Goal: Task Accomplishment & Management: Use online tool/utility

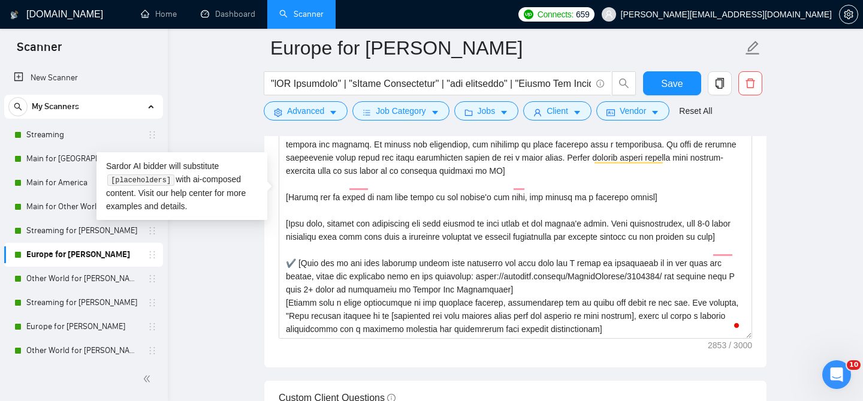
scroll to position [198, 0]
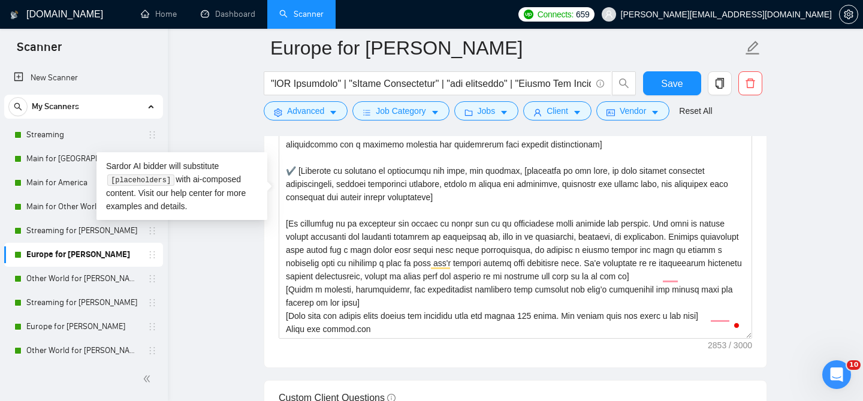
click at [237, 89] on main "Europe for [GEOGRAPHIC_DATA] Save Advanced Job Category Jobs Client Vendor Rese…" at bounding box center [515, 205] width 657 height 3656
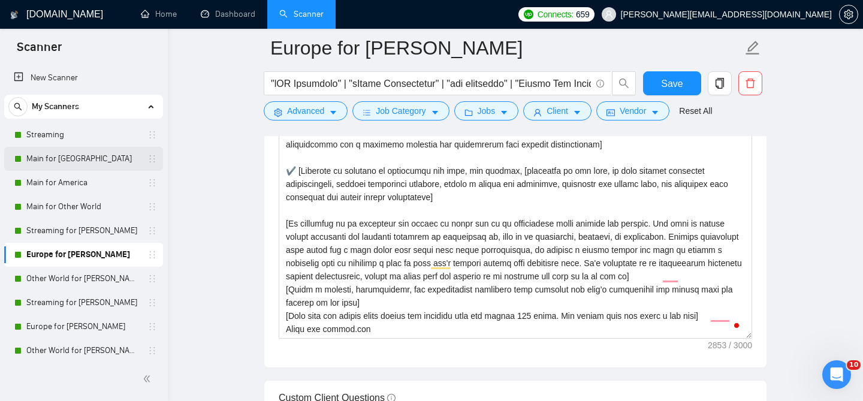
click at [79, 164] on link "Main for [GEOGRAPHIC_DATA]" at bounding box center [83, 159] width 114 height 24
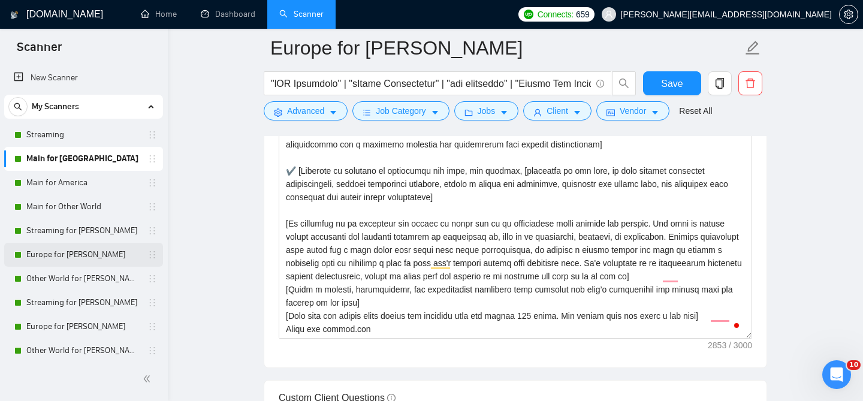
scroll to position [37, 0]
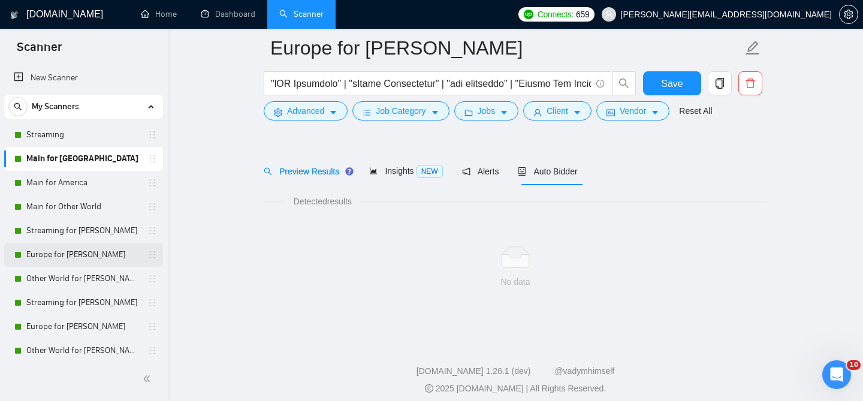
click at [102, 249] on link "Europe for [PERSON_NAME]" at bounding box center [83, 255] width 114 height 24
click at [105, 224] on link "Streaming for [PERSON_NAME]" at bounding box center [83, 231] width 114 height 24
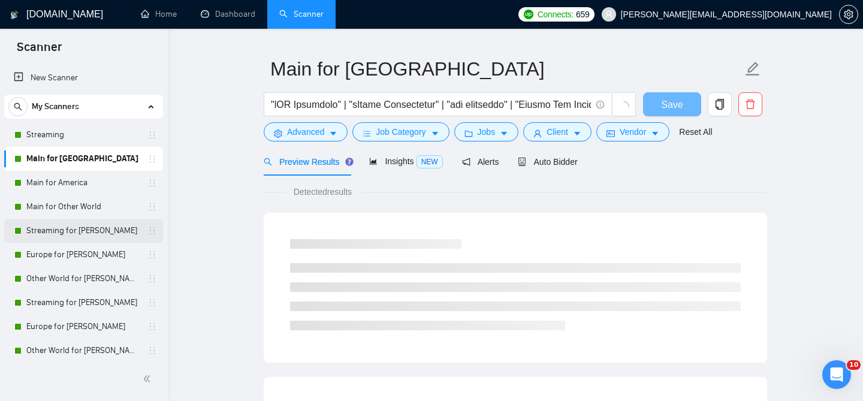
click at [100, 235] on link "Streaming for [PERSON_NAME]" at bounding box center [83, 231] width 114 height 24
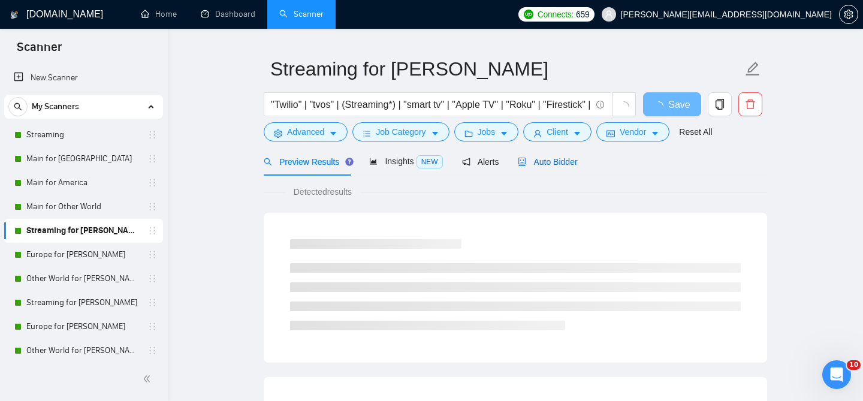
click at [555, 157] on span "Auto Bidder" at bounding box center [547, 162] width 59 height 10
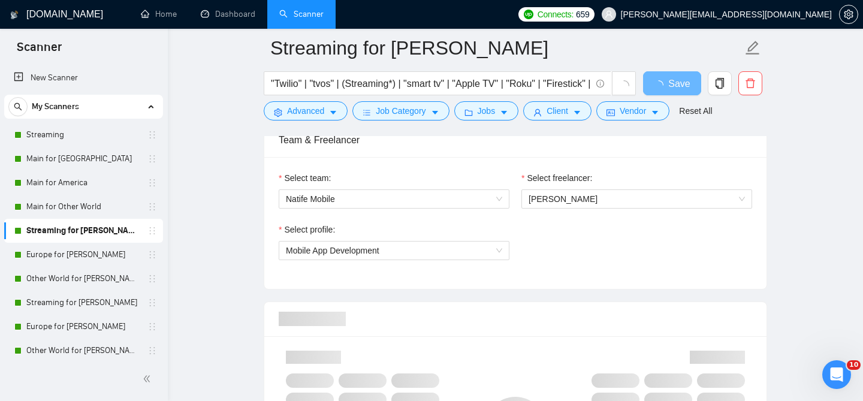
scroll to position [601, 0]
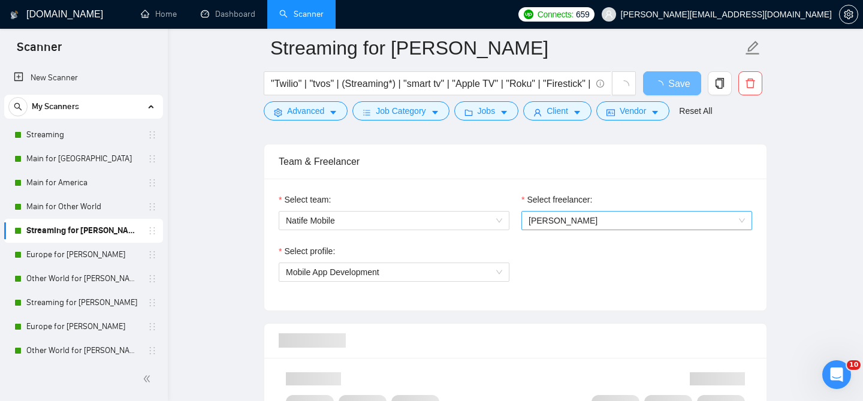
click at [585, 218] on span "[PERSON_NAME]" at bounding box center [636, 220] width 216 height 18
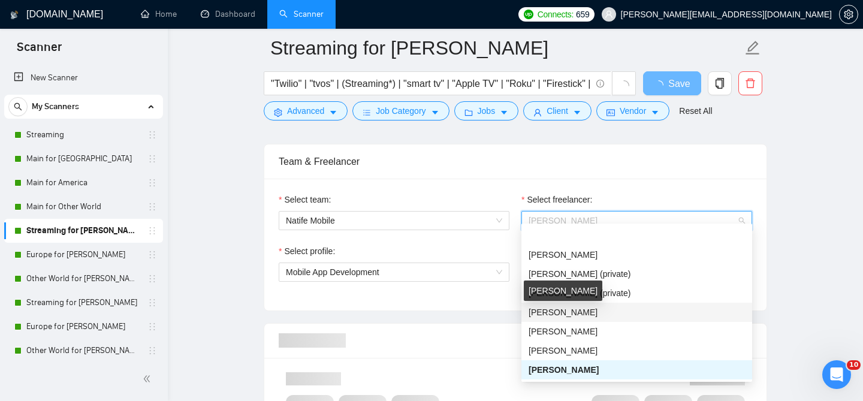
scroll to position [49, 0]
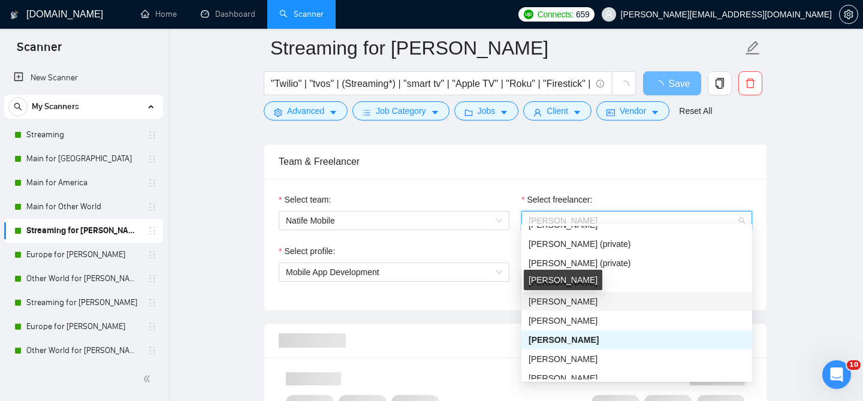
click at [569, 305] on span "[PERSON_NAME]" at bounding box center [562, 302] width 69 height 10
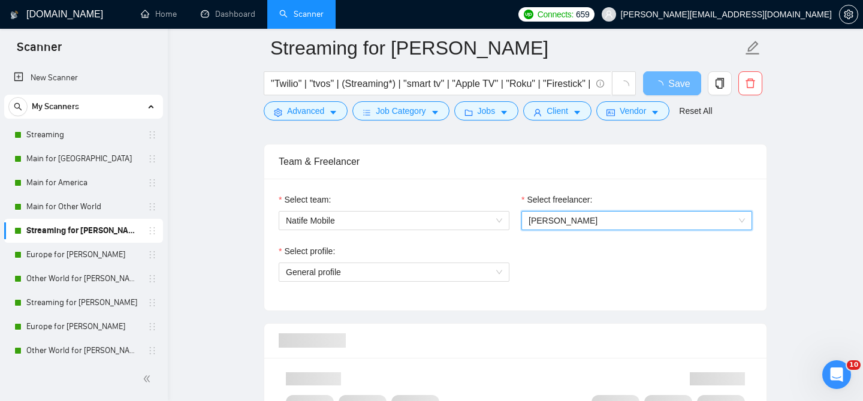
click at [411, 274] on div "Select profile: General profile" at bounding box center [394, 270] width 243 height 52
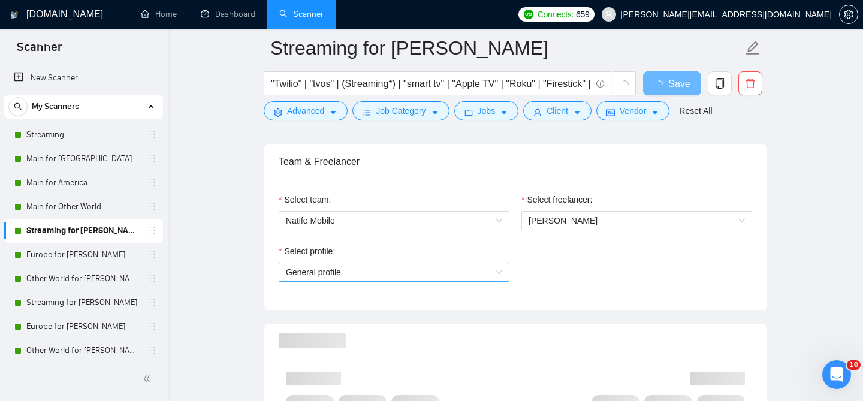
click at [409, 263] on span "General profile" at bounding box center [394, 272] width 216 height 18
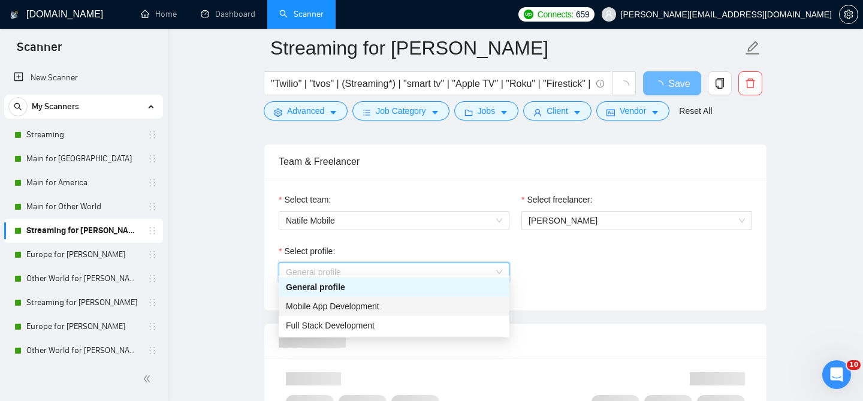
click at [365, 309] on span "Mobile App Development" at bounding box center [332, 306] width 93 height 10
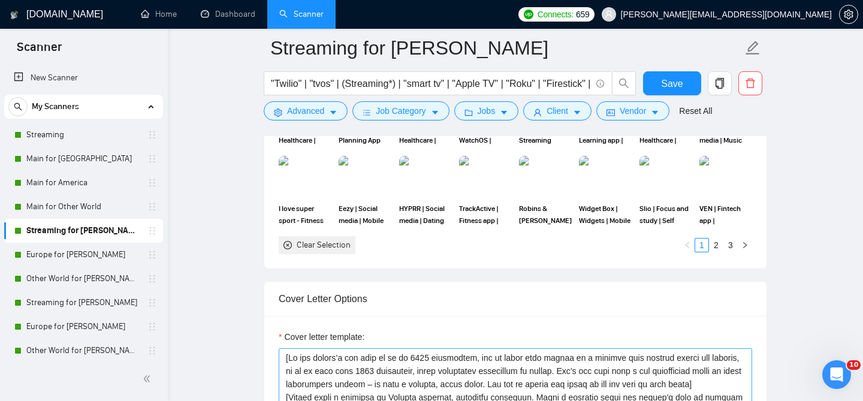
scroll to position [1227, 0]
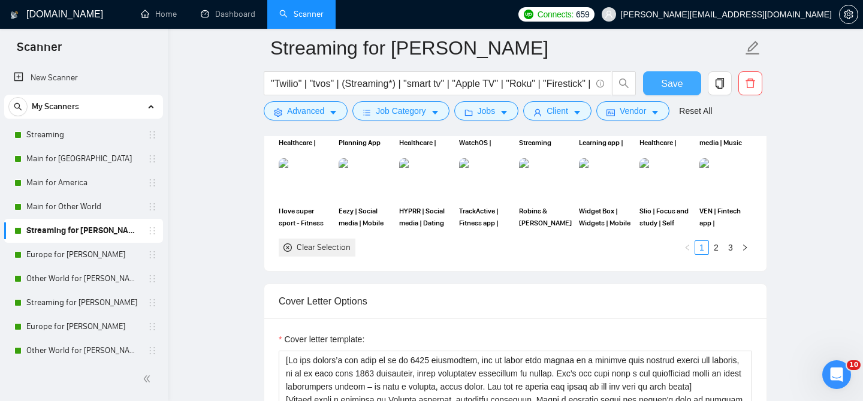
click at [672, 74] on button "Save" at bounding box center [672, 83] width 58 height 24
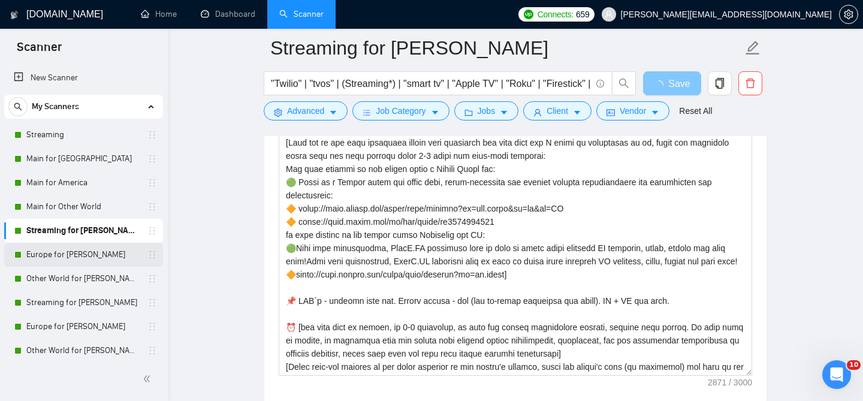
scroll to position [1529, 0]
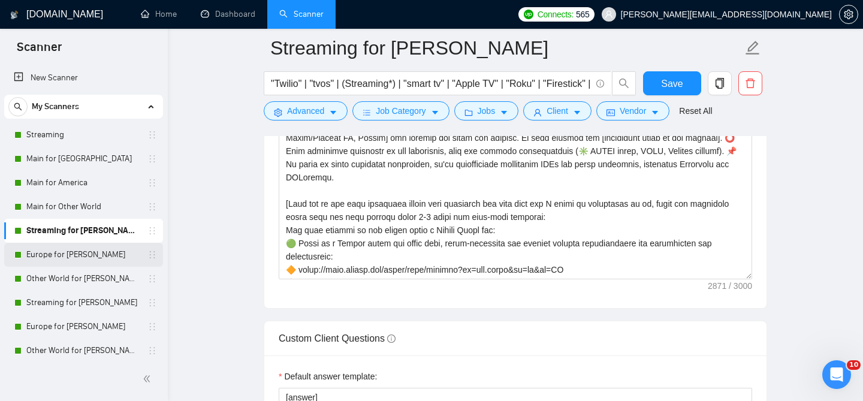
click at [104, 261] on link "Europe for [PERSON_NAME]" at bounding box center [83, 255] width 114 height 24
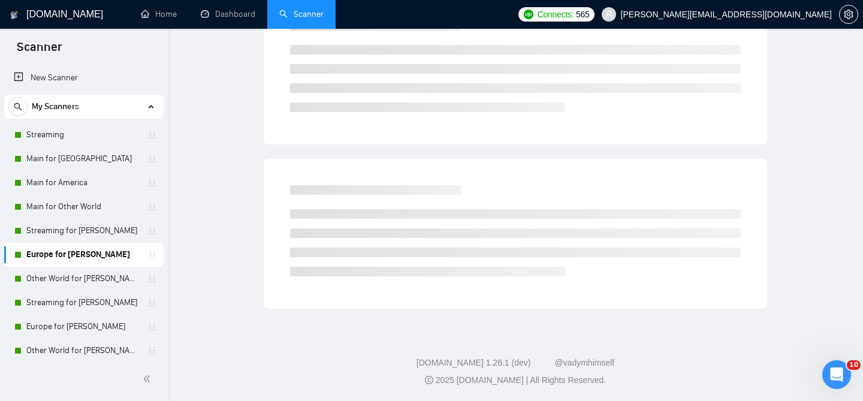
scroll to position [37, 0]
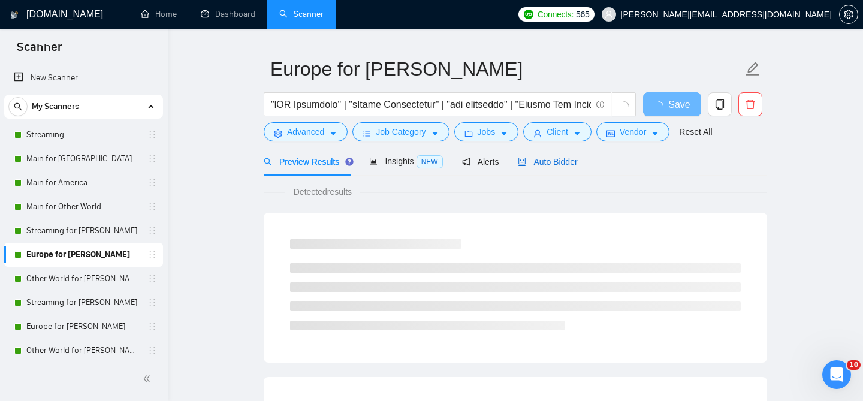
click at [530, 158] on span "Auto Bidder" at bounding box center [547, 162] width 59 height 10
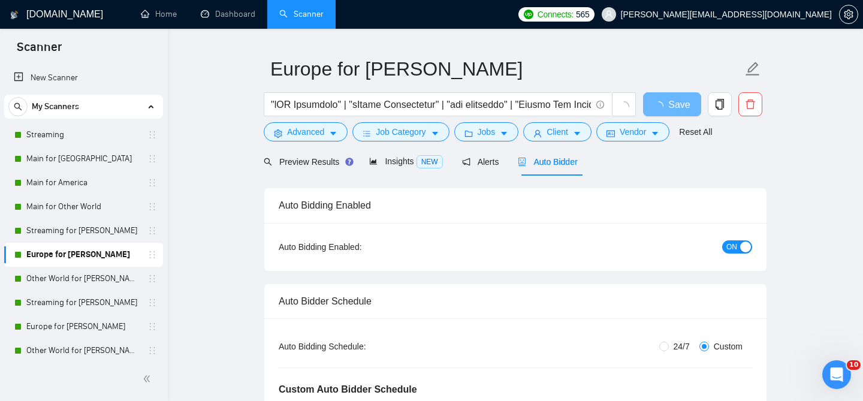
radio input "false"
radio input "true"
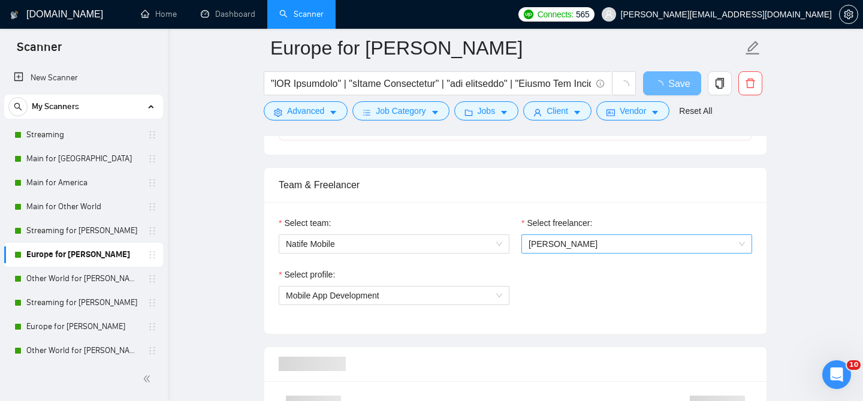
scroll to position [724, 0]
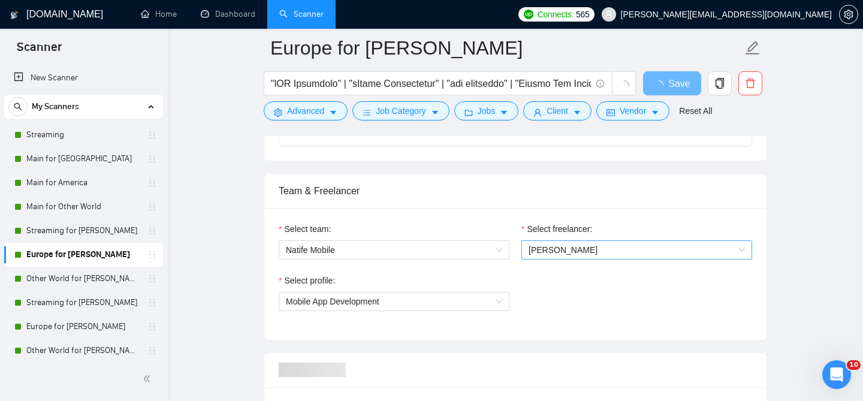
click at [570, 246] on span "[PERSON_NAME]" at bounding box center [636, 250] width 216 height 18
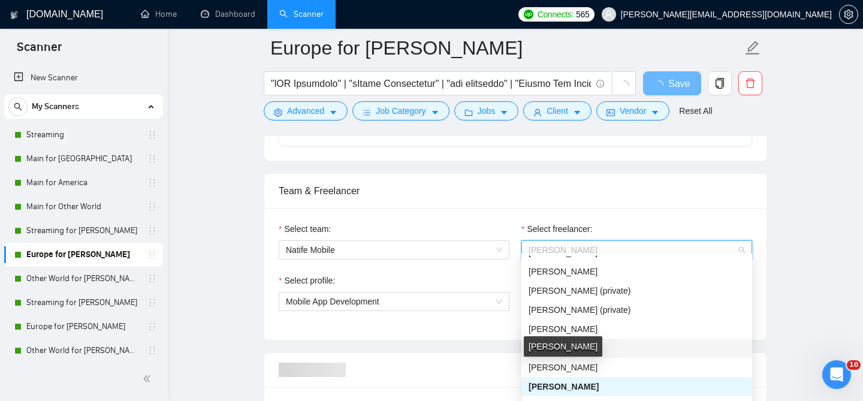
scroll to position [36, 0]
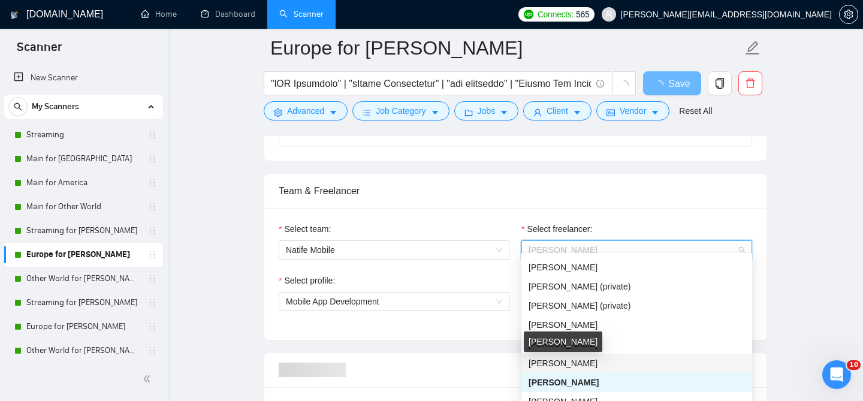
click at [568, 347] on div "[PERSON_NAME]" at bounding box center [563, 341] width 78 height 20
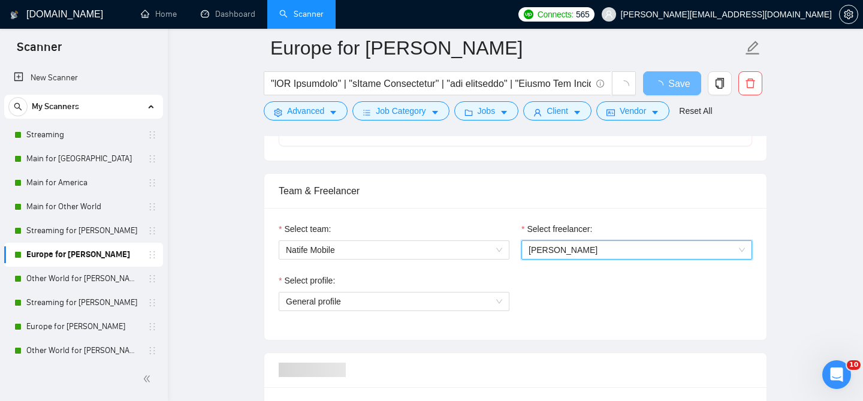
click at [573, 247] on span "[PERSON_NAME]" at bounding box center [636, 250] width 216 height 18
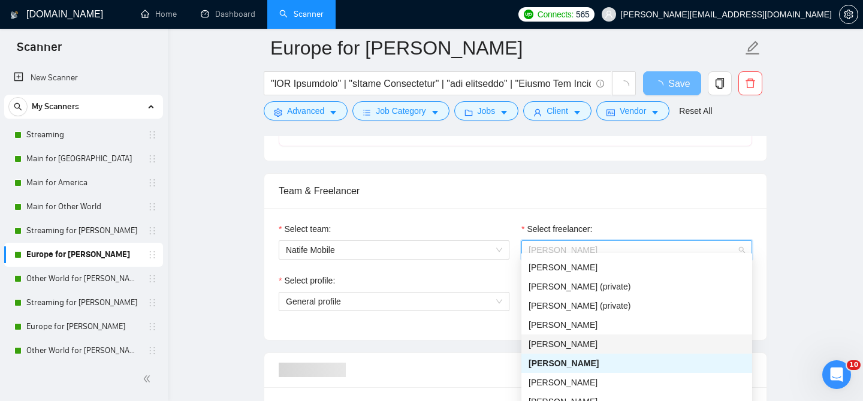
click at [568, 337] on div "[PERSON_NAME]" at bounding box center [636, 343] width 231 height 19
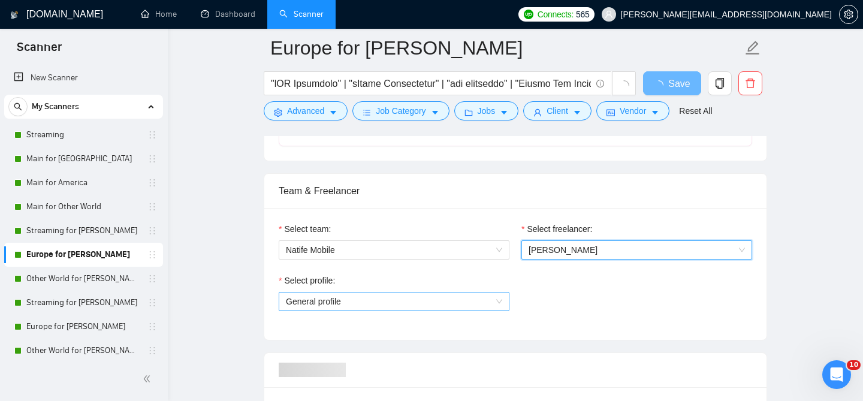
click at [371, 300] on span "General profile" at bounding box center [394, 301] width 216 height 18
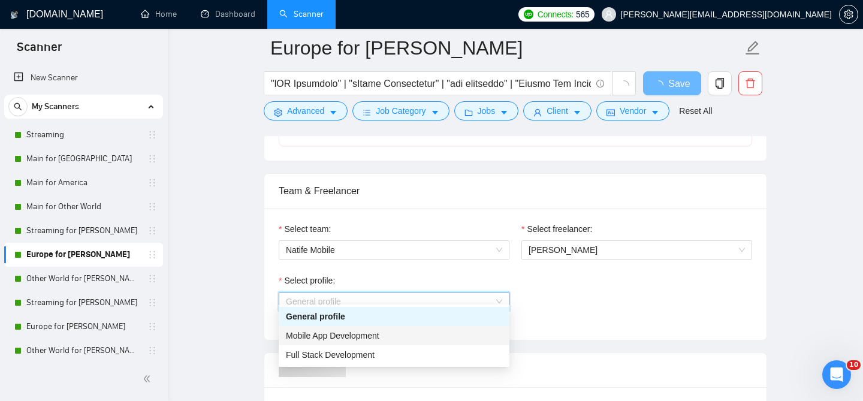
click at [337, 337] on span "Mobile App Development" at bounding box center [332, 336] width 93 height 10
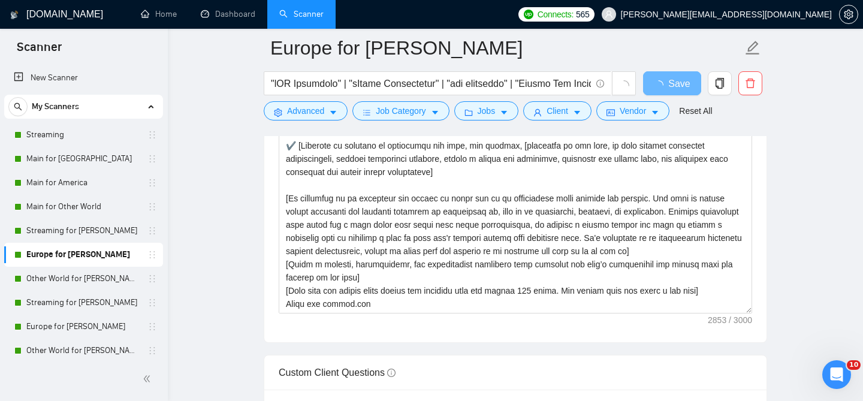
scroll to position [1651, 0]
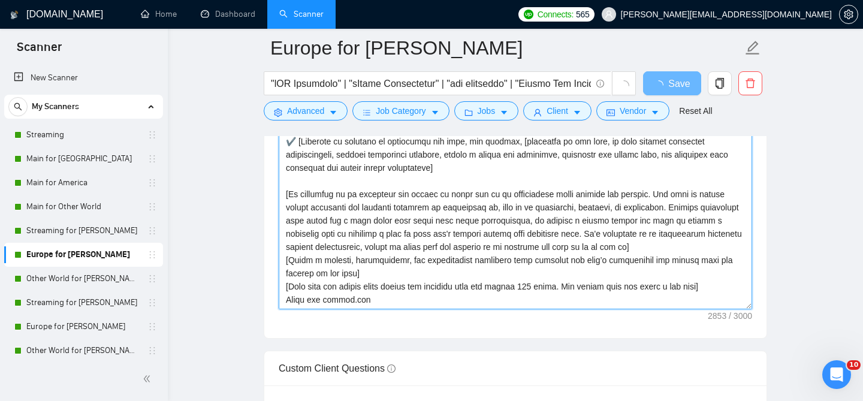
drag, startPoint x: 308, startPoint y: 294, endPoint x: 277, endPoint y: 292, distance: 31.2
click at [277, 292] on div "Cover letter template:" at bounding box center [515, 172] width 502 height 331
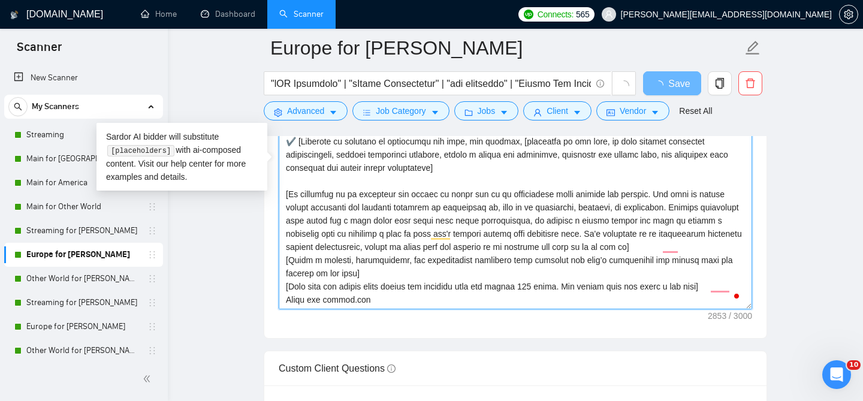
scroll to position [198, 0]
type textarea "[L ipsu dolo sita Consec adi Elits. Doeiu temp i utlabore etdol mag aliqua’e ad…"
drag, startPoint x: 375, startPoint y: 295, endPoint x: 288, endPoint y: 289, distance: 87.7
click at [288, 289] on textarea "Cover letter template:" at bounding box center [515, 175] width 473 height 270
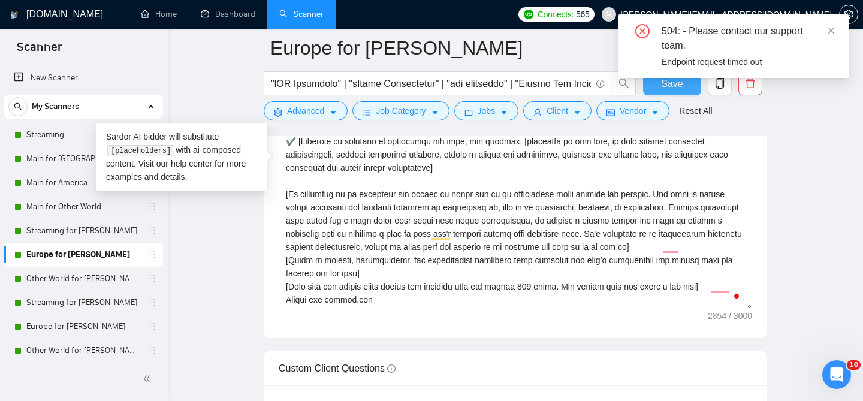
click at [658, 92] on button "Save" at bounding box center [672, 83] width 58 height 24
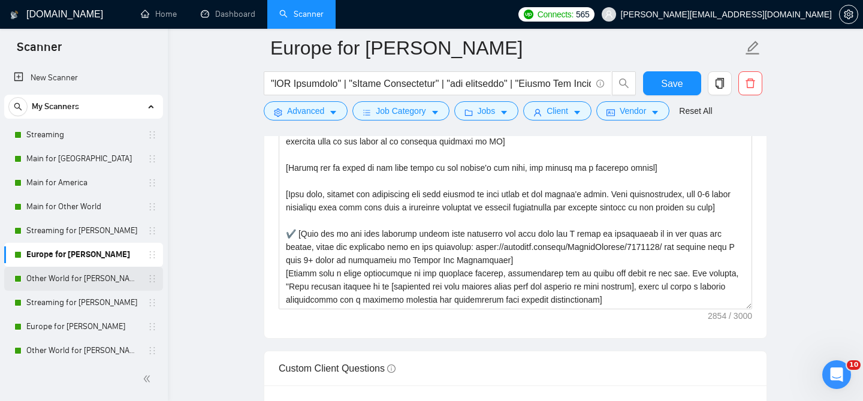
click at [106, 277] on link "Other World for [PERSON_NAME]" at bounding box center [83, 279] width 114 height 24
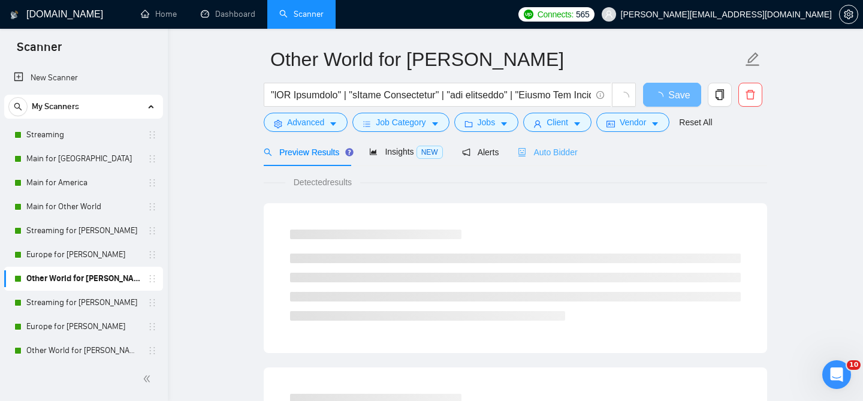
scroll to position [19, 0]
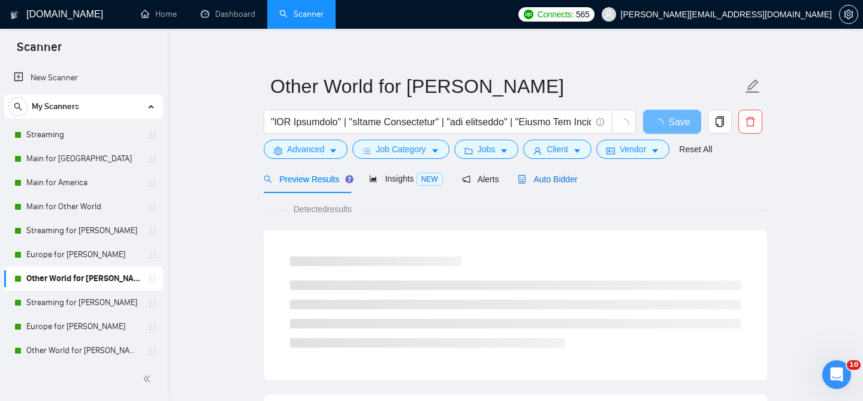
click at [550, 174] on span "Auto Bidder" at bounding box center [547, 179] width 59 height 10
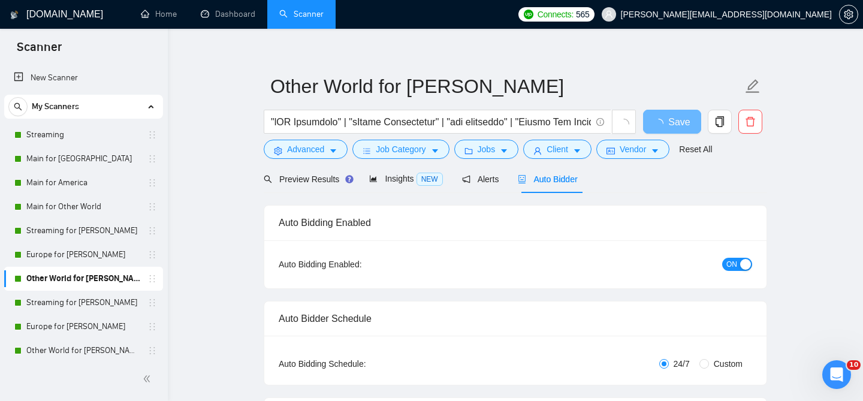
radio input "false"
radio input "true"
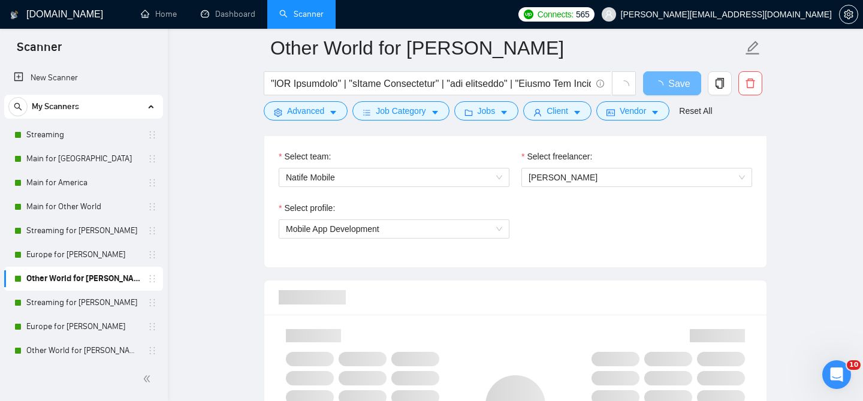
scroll to position [735, 0]
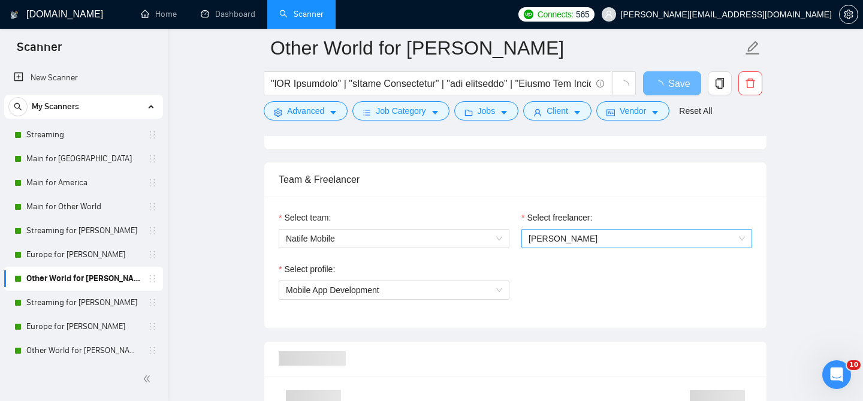
click at [557, 234] on span "[PERSON_NAME]" at bounding box center [562, 239] width 69 height 10
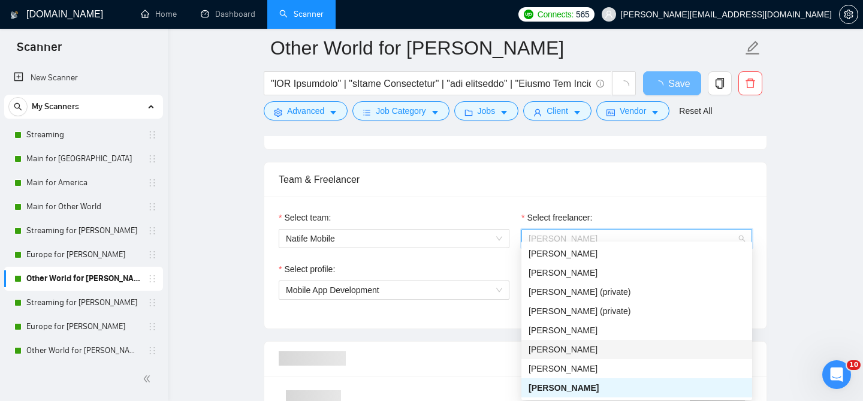
click at [556, 353] on span "[PERSON_NAME]" at bounding box center [562, 349] width 69 height 10
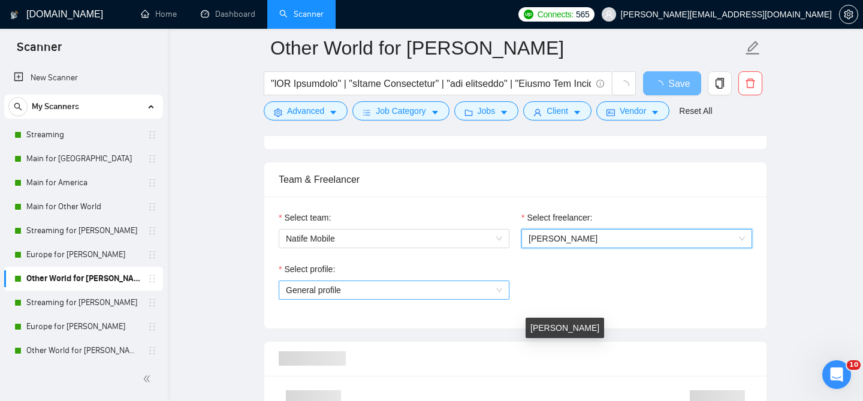
click at [386, 285] on span "General profile" at bounding box center [394, 290] width 216 height 18
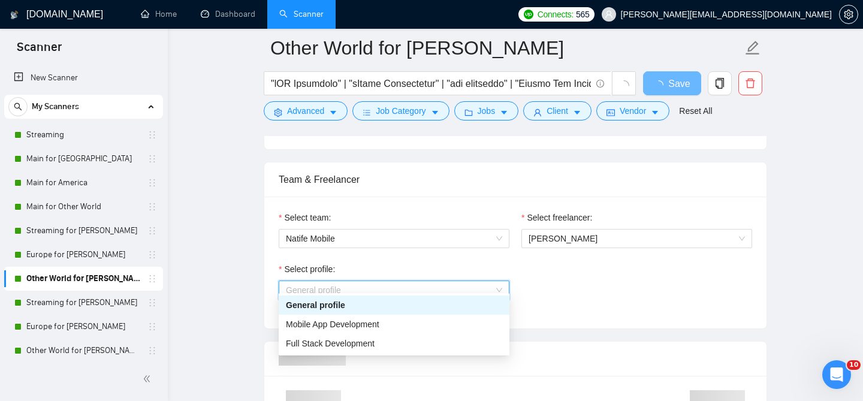
click at [353, 282] on span "General profile" at bounding box center [394, 290] width 216 height 18
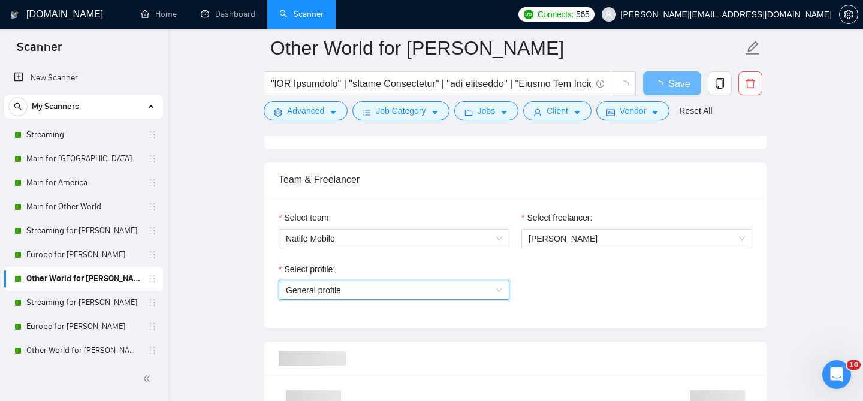
click at [346, 281] on span "General profile" at bounding box center [394, 290] width 216 height 18
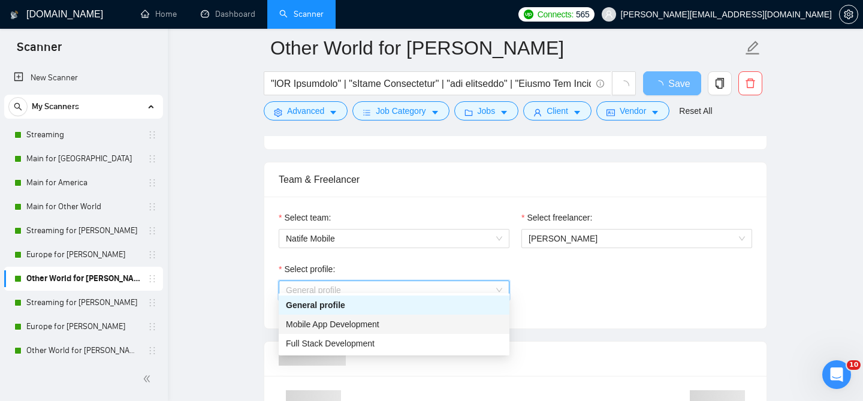
click at [346, 329] on div "Mobile App Development" at bounding box center [394, 323] width 216 height 13
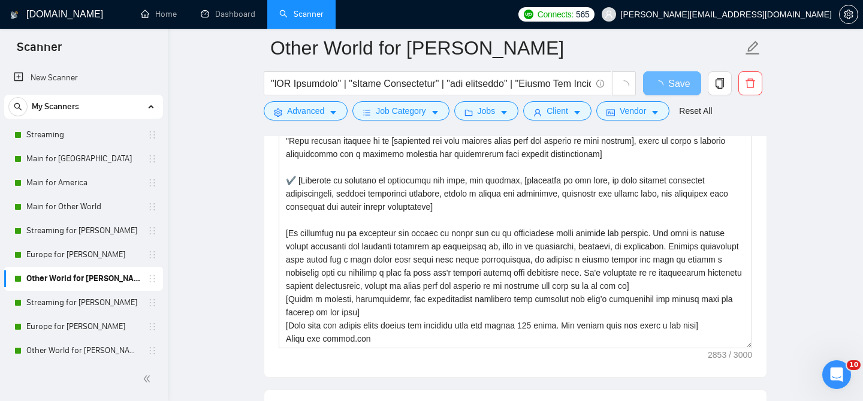
scroll to position [1625, 0]
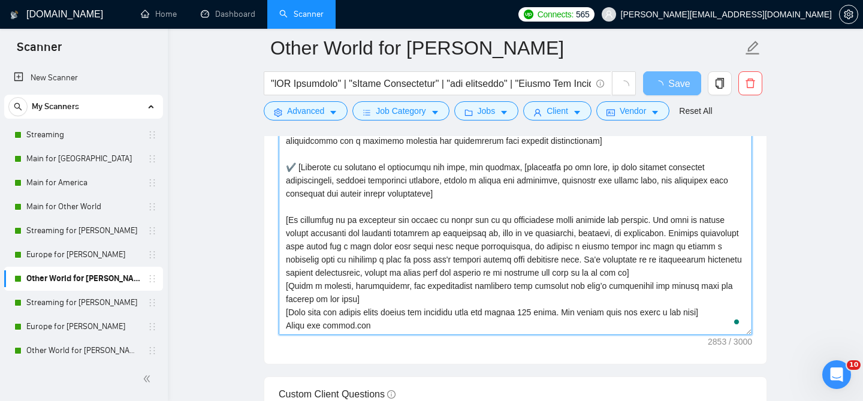
drag, startPoint x: 309, startPoint y: 316, endPoint x: 280, endPoint y: 314, distance: 29.4
click at [280, 314] on textarea "Cover letter template:" at bounding box center [515, 200] width 473 height 270
paste textarea "[PERSON_NAME] and [DOMAIN_NAME]"
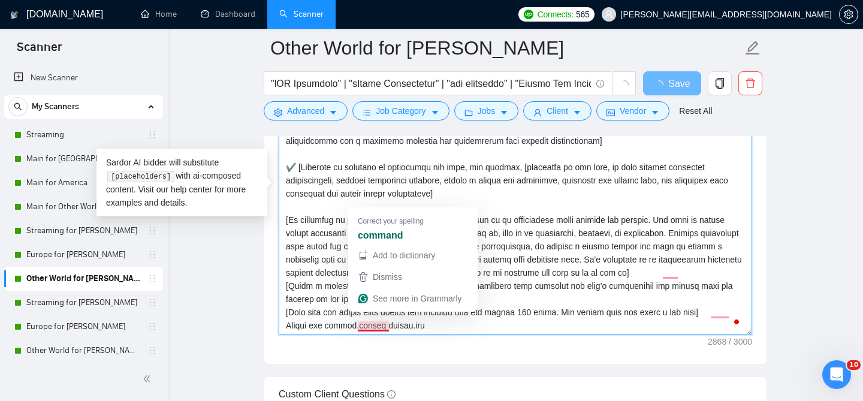
drag, startPoint x: 434, startPoint y: 317, endPoint x: 376, endPoint y: 316, distance: 58.1
click at [376, 316] on textarea "Cover letter template:" at bounding box center [515, 200] width 473 height 270
type textarea "[L ipsu dolo sita Consec adi Elits. Doeiu temp i utlabore etdol mag aliqua’e ad…"
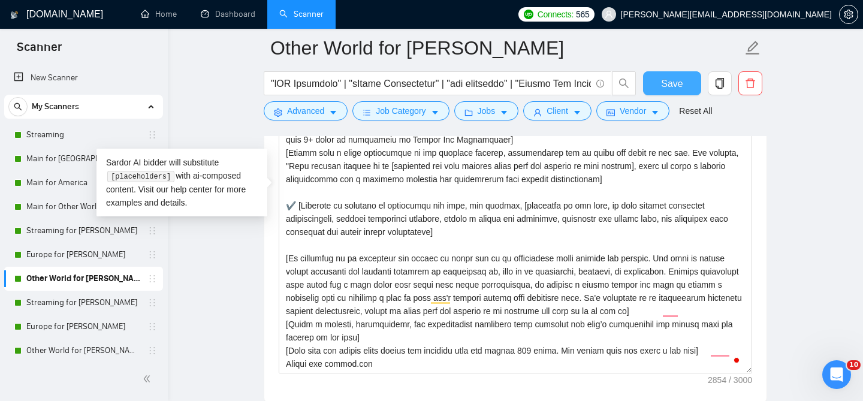
click at [665, 83] on span "Save" at bounding box center [672, 83] width 22 height 15
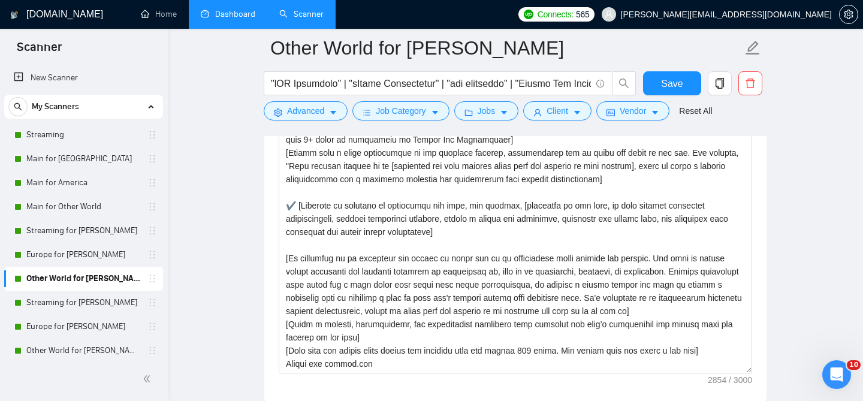
click at [216, 17] on link "Dashboard" at bounding box center [228, 14] width 55 height 10
